Goal: Navigation & Orientation: Find specific page/section

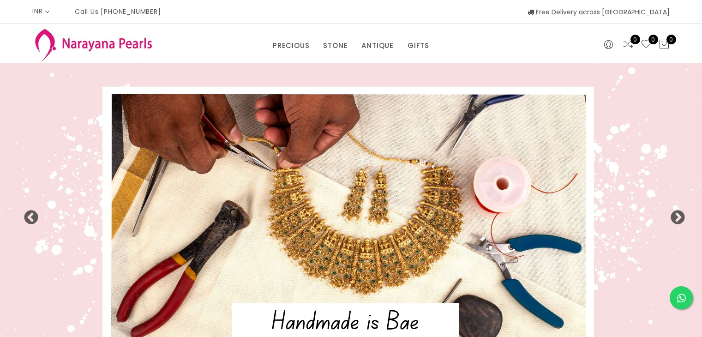
select select "INR"
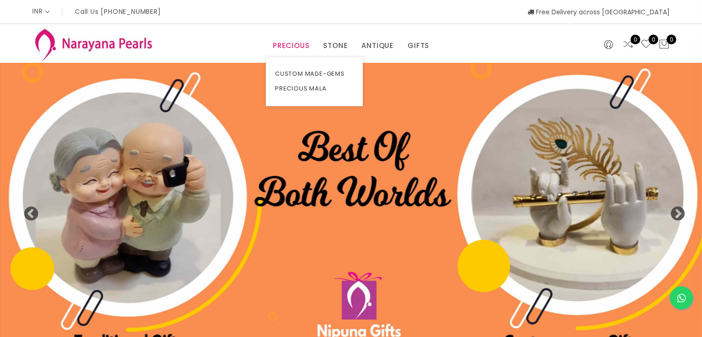
click at [292, 48] on link "PRECIOUS" at bounding box center [291, 46] width 36 height 14
click at [305, 74] on link "CUSTOM MADE-GEMS" at bounding box center [314, 73] width 78 height 15
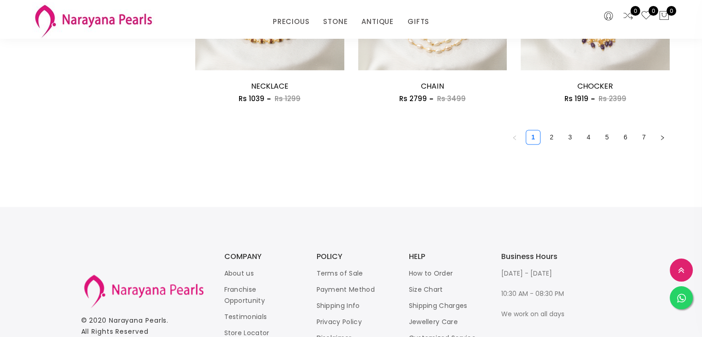
scroll to position [1458, 0]
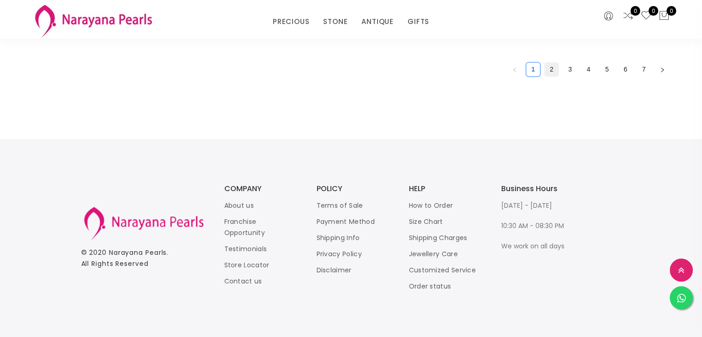
click at [550, 72] on link "2" at bounding box center [552, 69] width 14 height 14
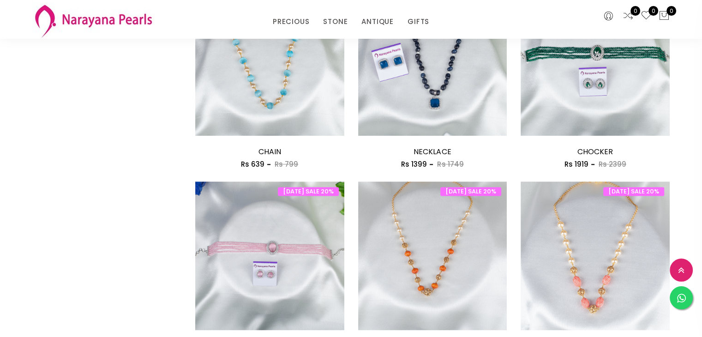
scroll to position [1246, 0]
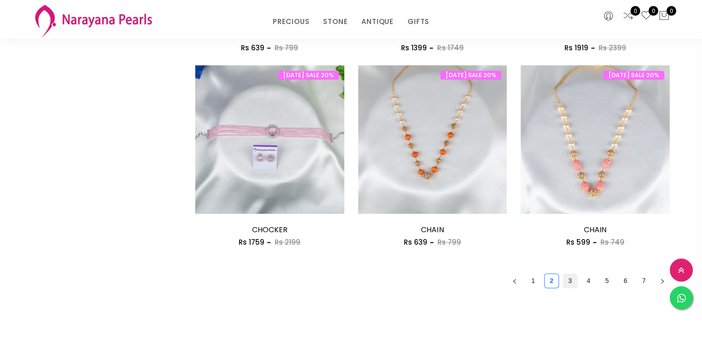
click at [568, 279] on link "3" at bounding box center [570, 281] width 14 height 14
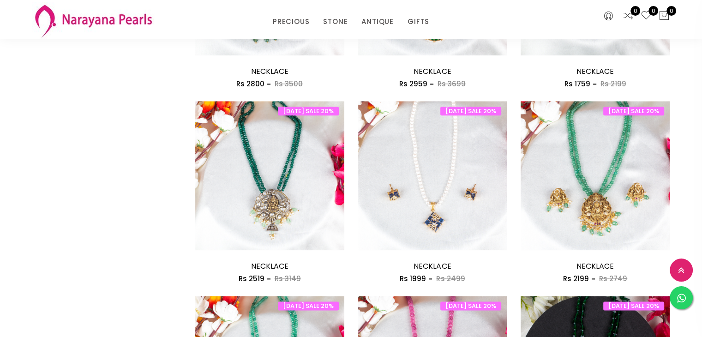
scroll to position [1292, 0]
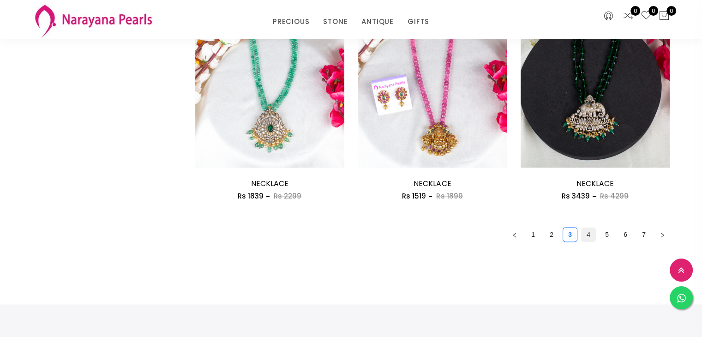
click at [588, 233] on link "4" at bounding box center [589, 235] width 14 height 14
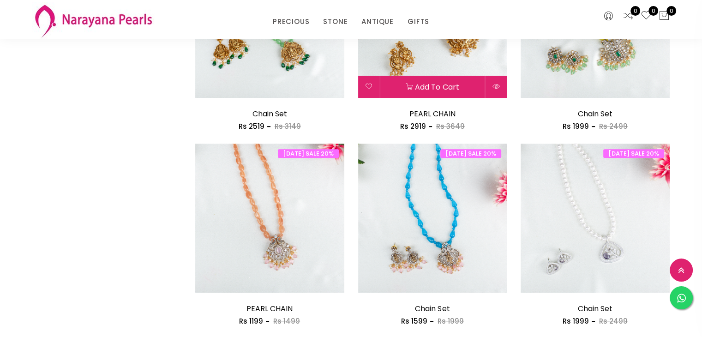
scroll to position [442, 0]
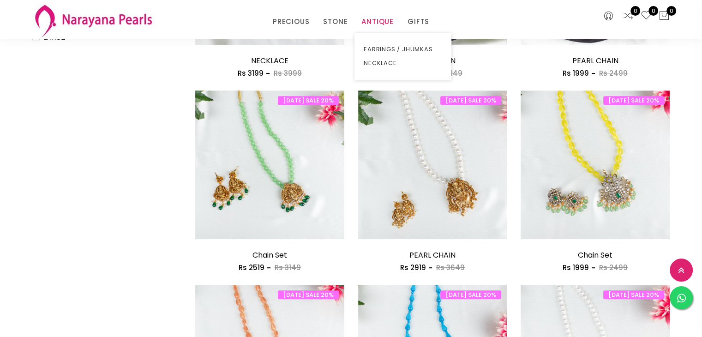
click at [377, 23] on link "ANTIQUE" at bounding box center [377, 22] width 32 height 14
click at [382, 64] on link "NECKLACE" at bounding box center [403, 63] width 78 height 14
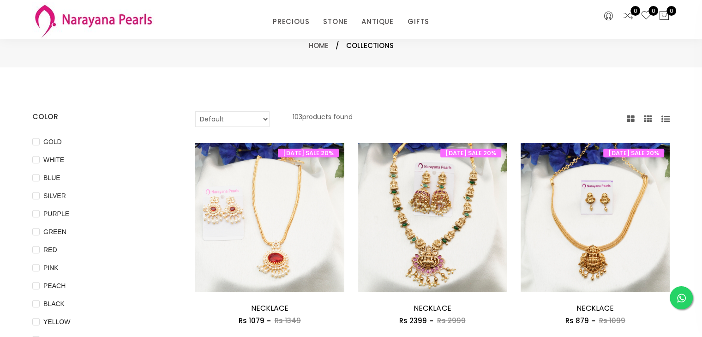
scroll to position [46, 0]
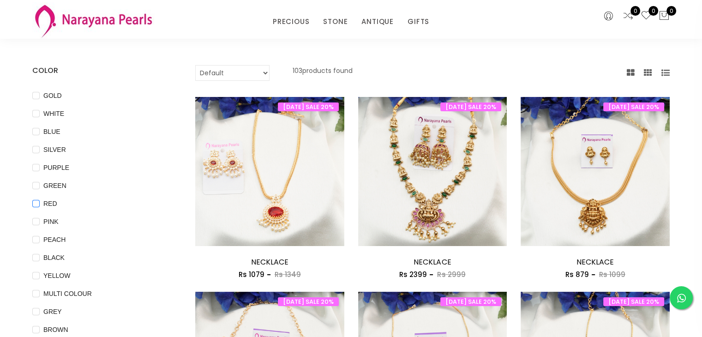
click at [37, 205] on input "RED" at bounding box center [35, 210] width 7 height 21
checkbox input "true"
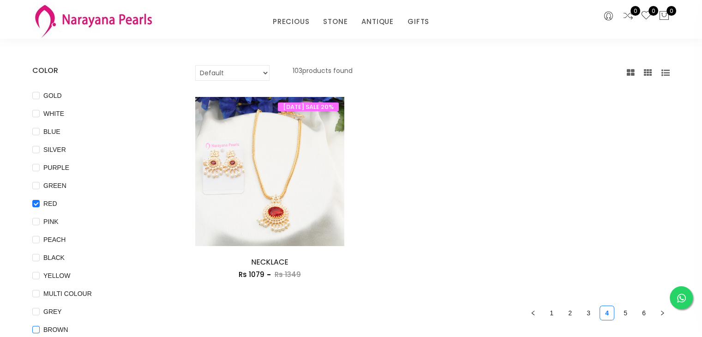
click at [41, 329] on span "BROWN" at bounding box center [56, 329] width 32 height 10
click at [40, 329] on input "BROWN" at bounding box center [35, 336] width 7 height 21
checkbox input "true"
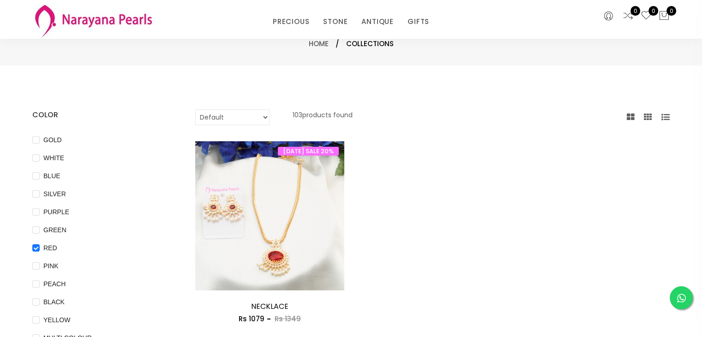
scroll to position [0, 0]
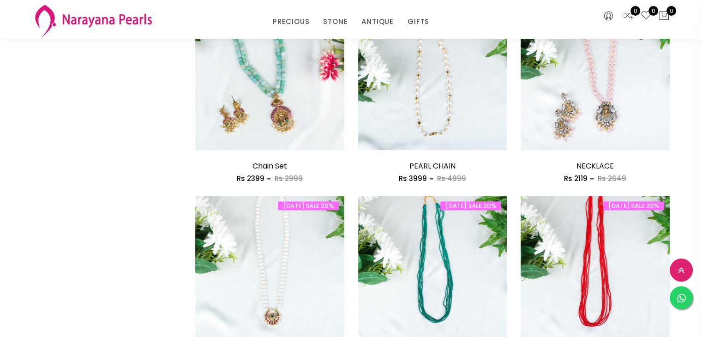
scroll to position [1458, 0]
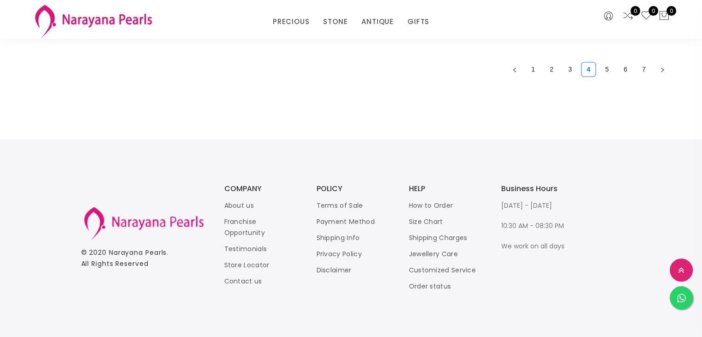
click at [604, 64] on link "5" at bounding box center [607, 69] width 14 height 14
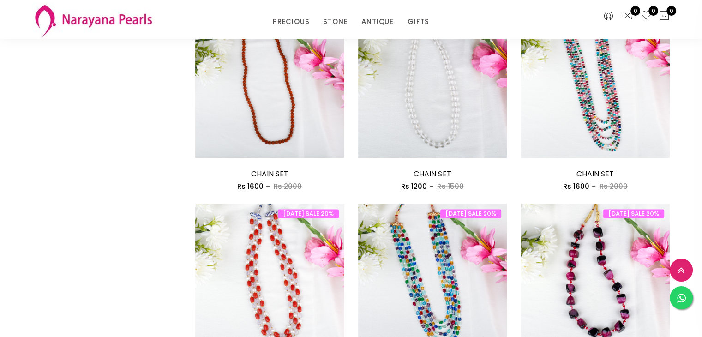
scroll to position [1385, 0]
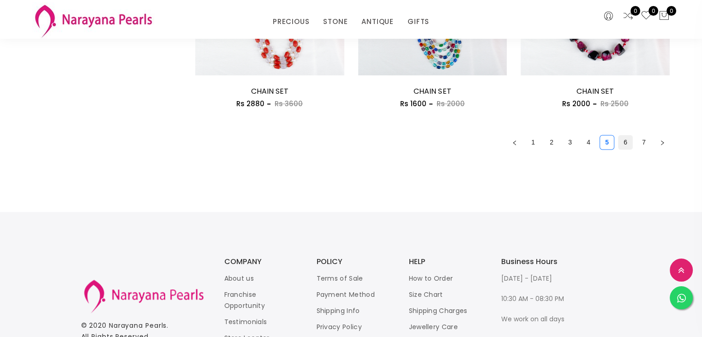
click at [624, 141] on link "6" at bounding box center [625, 142] width 14 height 14
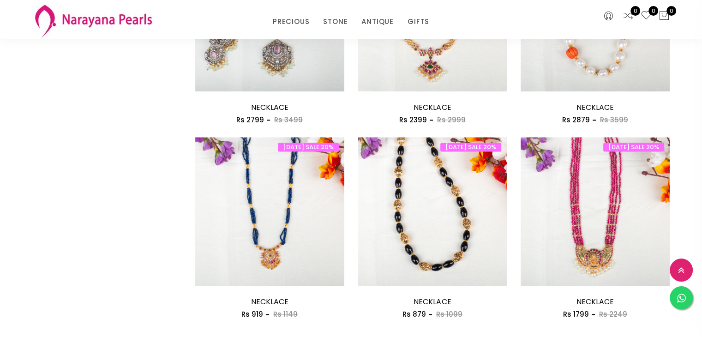
scroll to position [1246, 0]
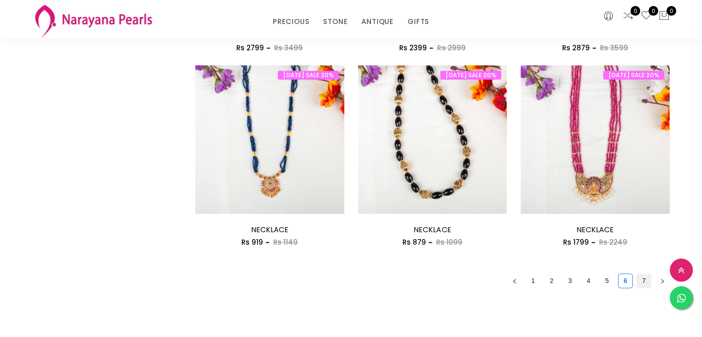
click at [641, 282] on link "7" at bounding box center [644, 281] width 14 height 14
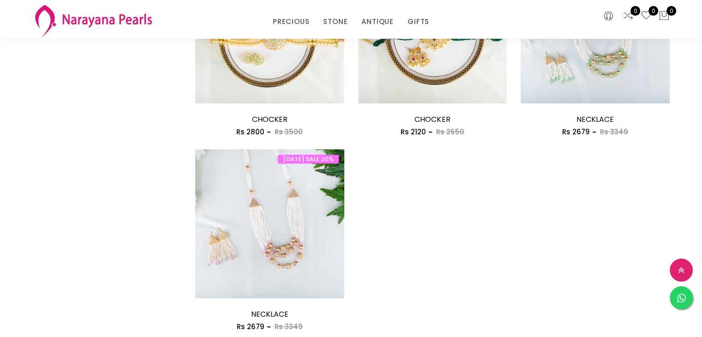
scroll to position [692, 0]
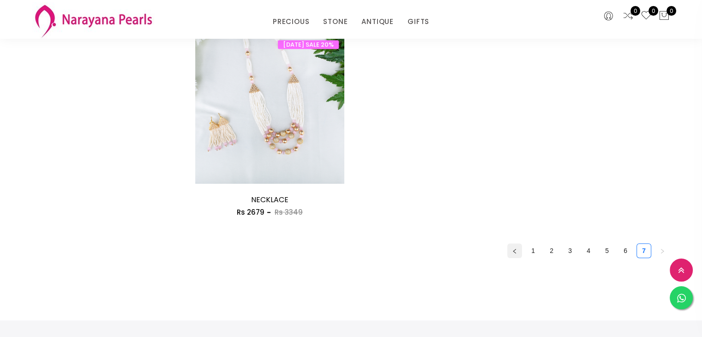
click at [515, 255] on button "button" at bounding box center [514, 250] width 15 height 15
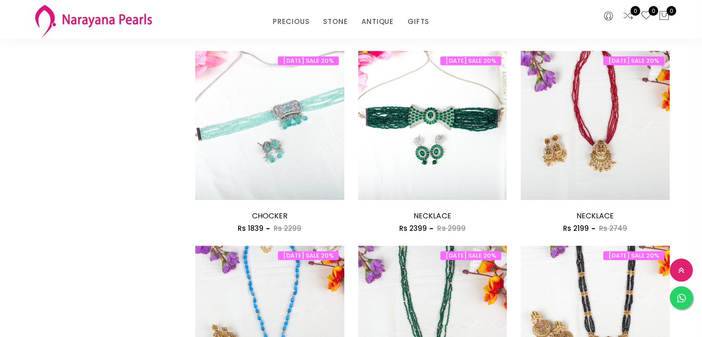
scroll to position [646, 0]
